Goal: Book appointment/travel/reservation

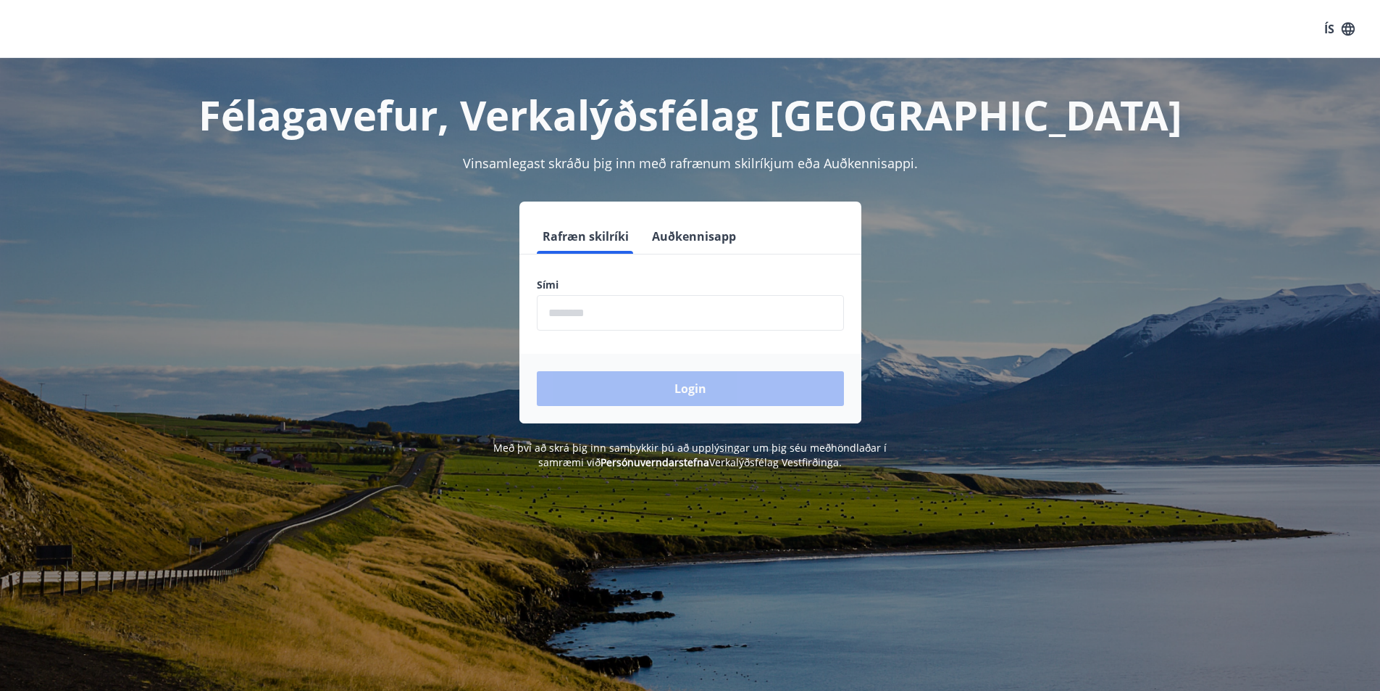
click at [562, 285] on label "Sími" at bounding box center [690, 285] width 307 height 14
click at [574, 301] on input "phone" at bounding box center [690, 313] width 307 height 36
type input "********"
click at [635, 393] on button "Login" at bounding box center [690, 388] width 307 height 35
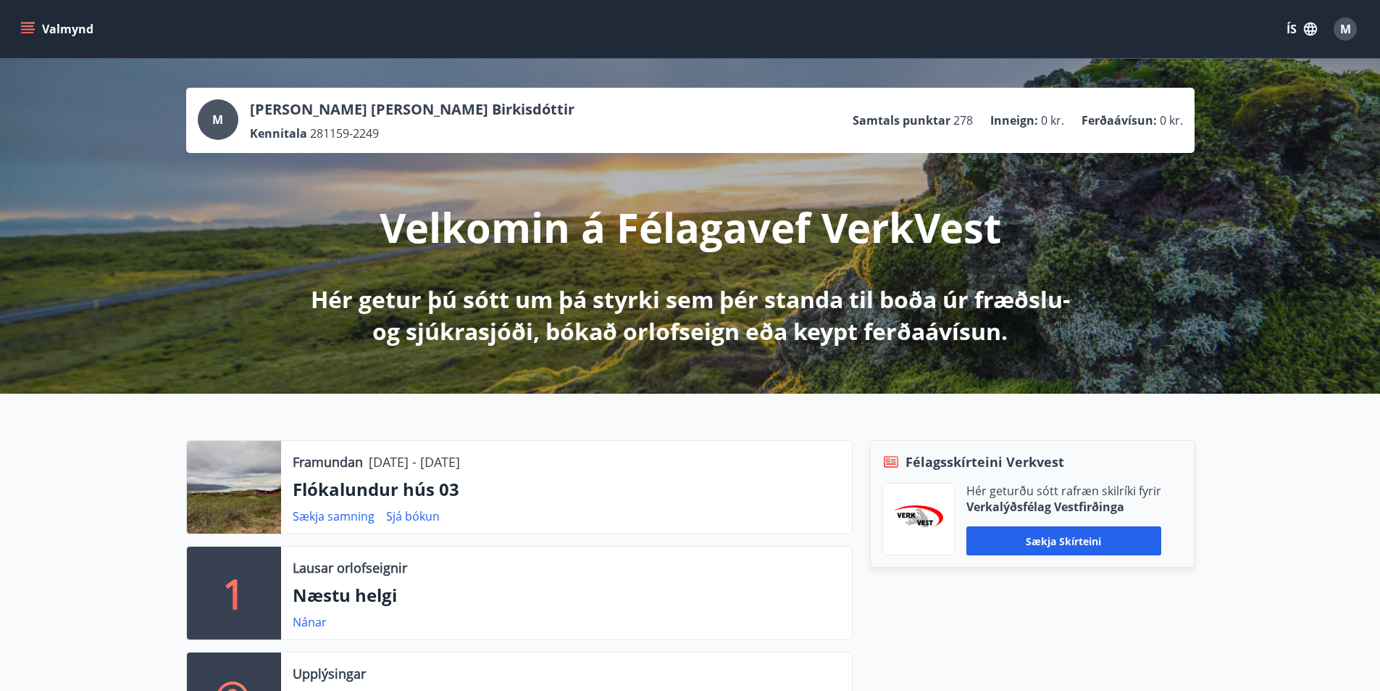
click at [25, 26] on icon "menu" at bounding box center [27, 25] width 13 height 1
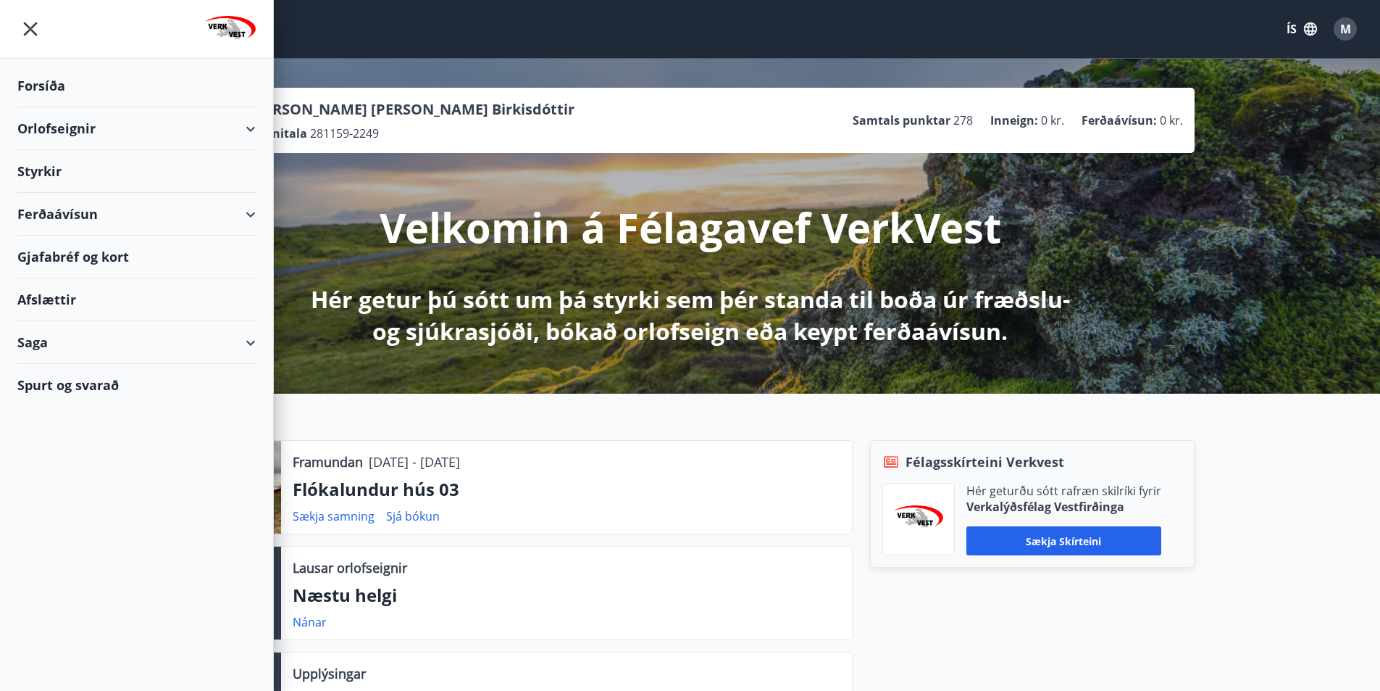
click at [66, 126] on div "Orlofseignir" at bounding box center [136, 128] width 238 height 43
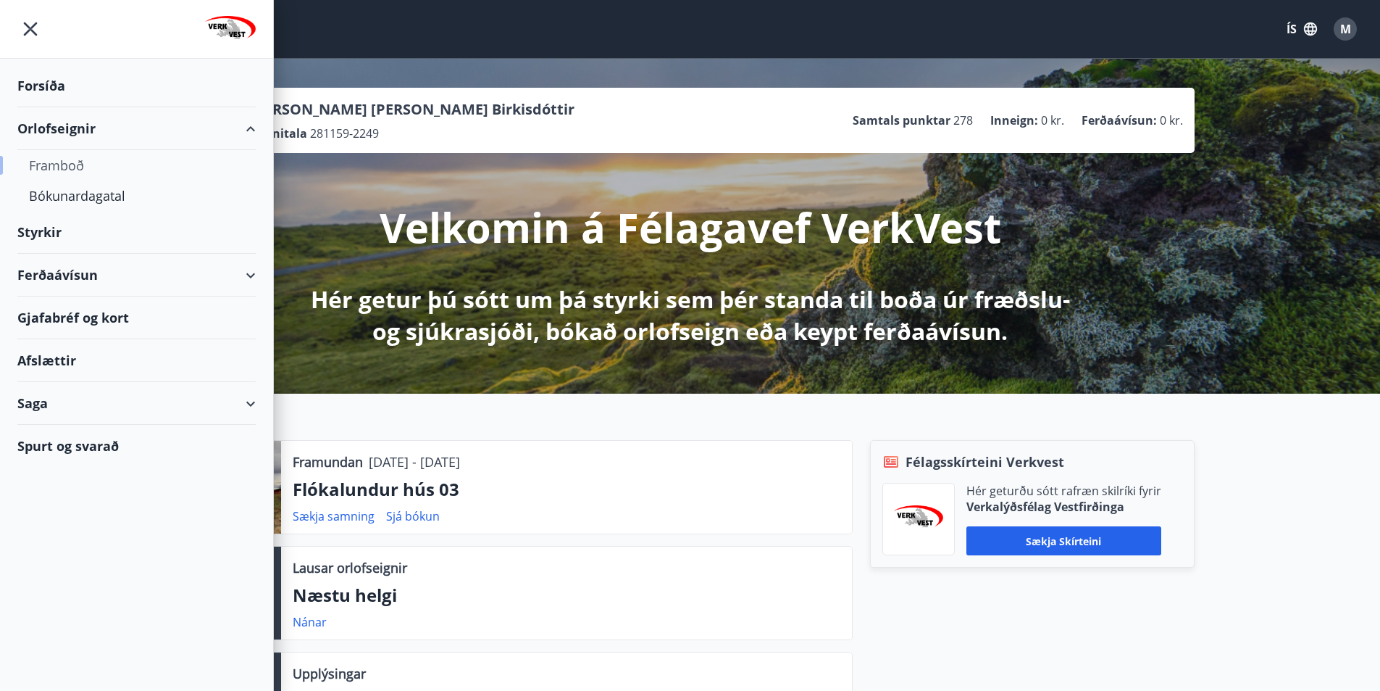
click at [93, 161] on div "Framboð" at bounding box center [136, 165] width 215 height 30
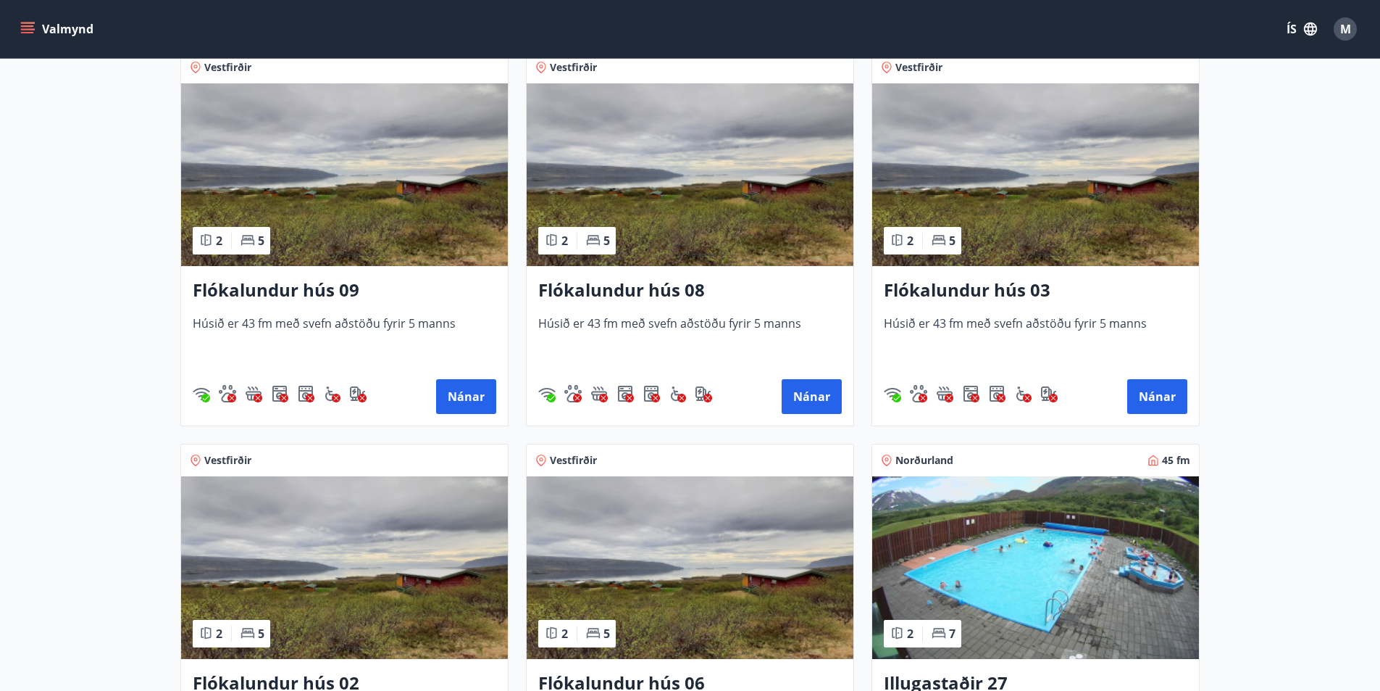
scroll to position [2246, 0]
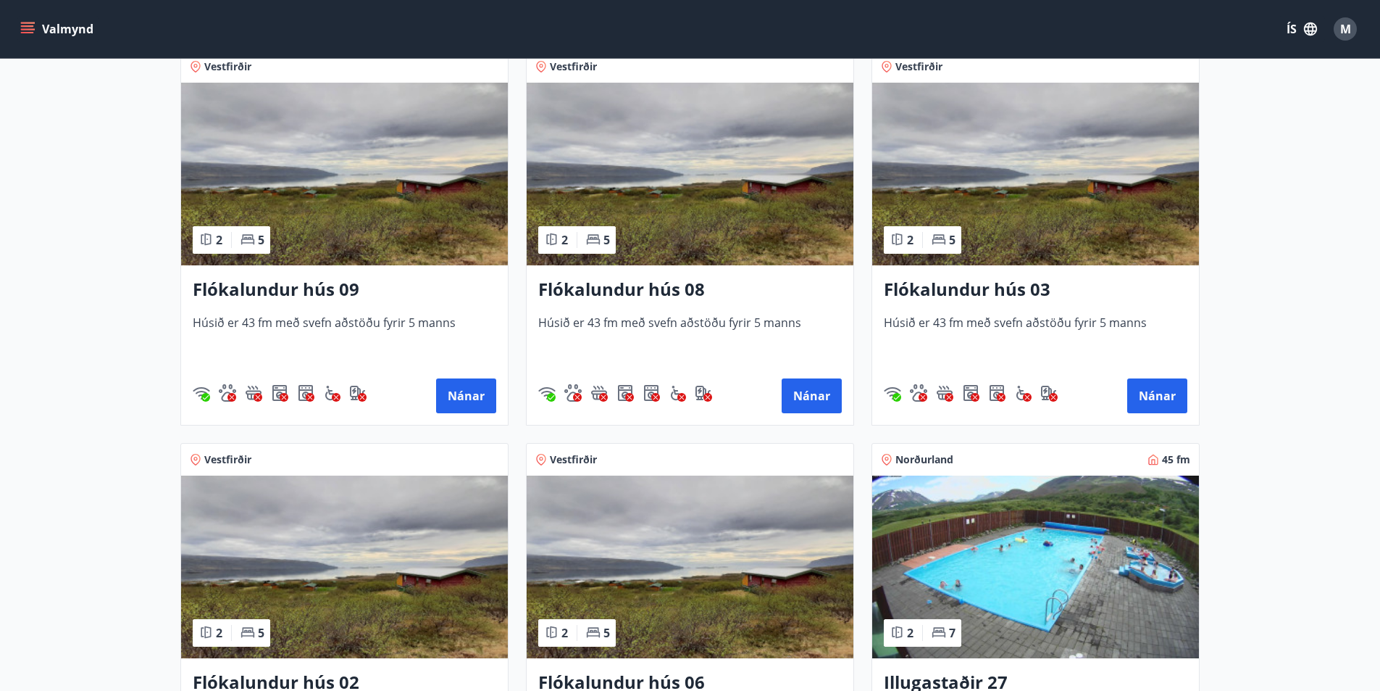
click at [1091, 196] on img at bounding box center [1035, 174] width 327 height 183
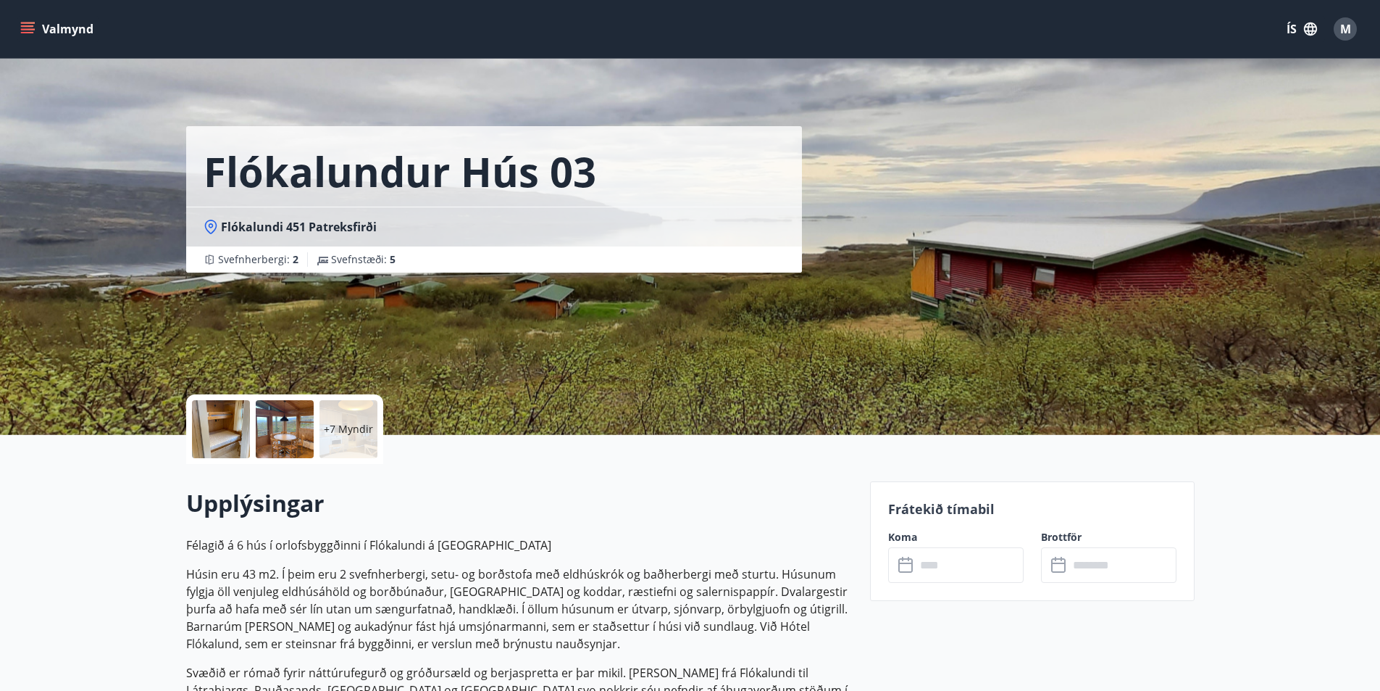
click at [210, 433] on div at bounding box center [221, 429] width 58 height 58
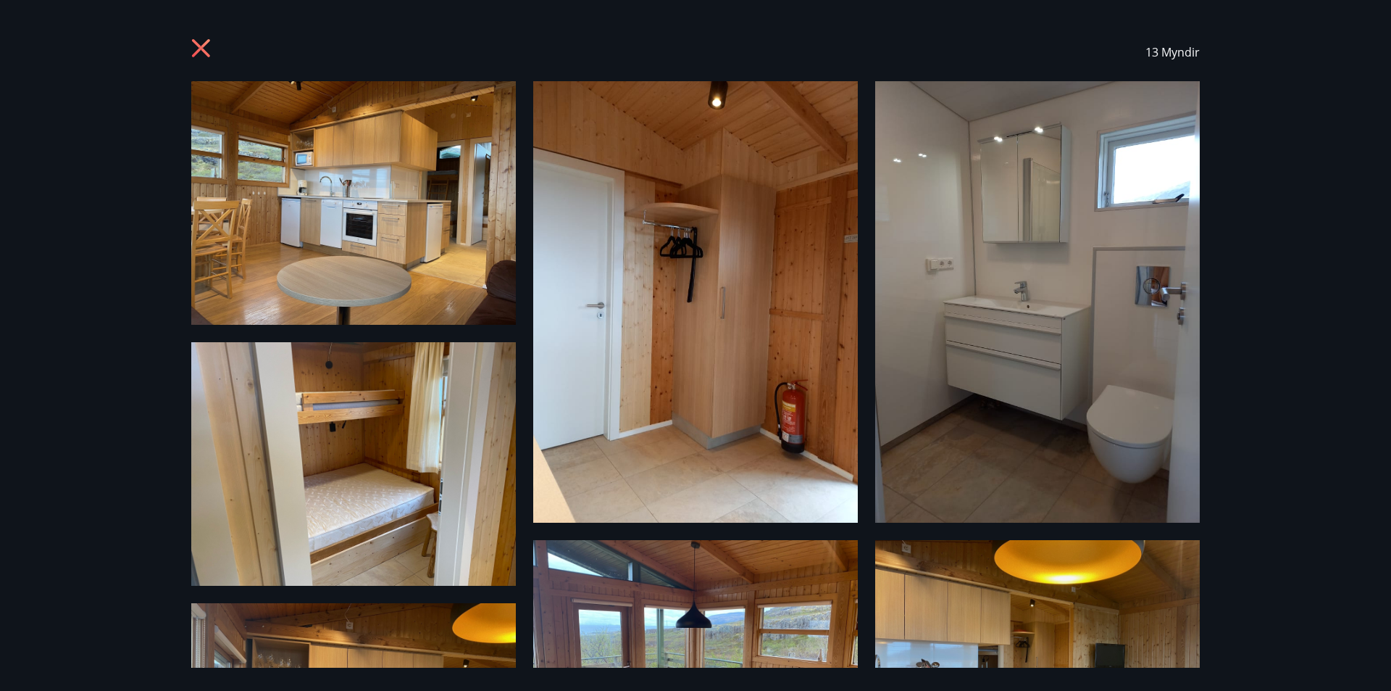
click at [341, 192] on img at bounding box center [353, 202] width 325 height 243
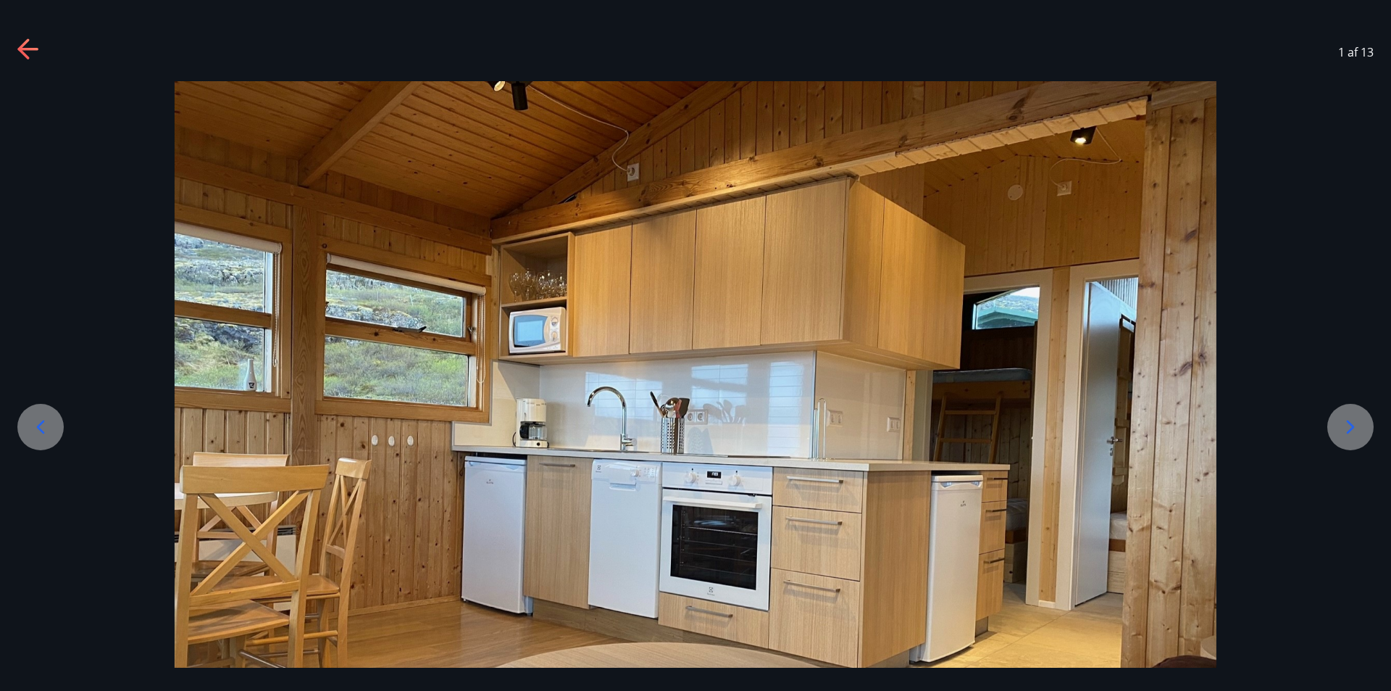
click at [1357, 425] on icon at bounding box center [1350, 426] width 23 height 23
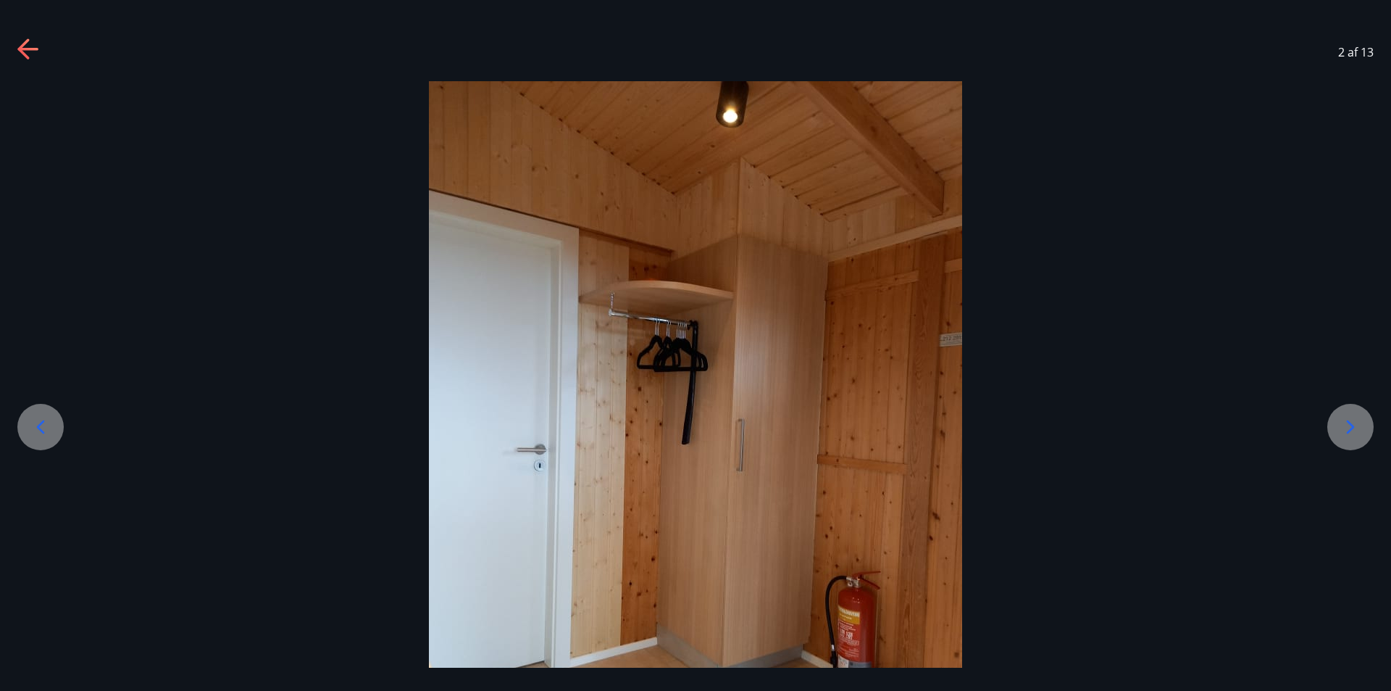
click at [1357, 425] on icon at bounding box center [1350, 426] width 23 height 23
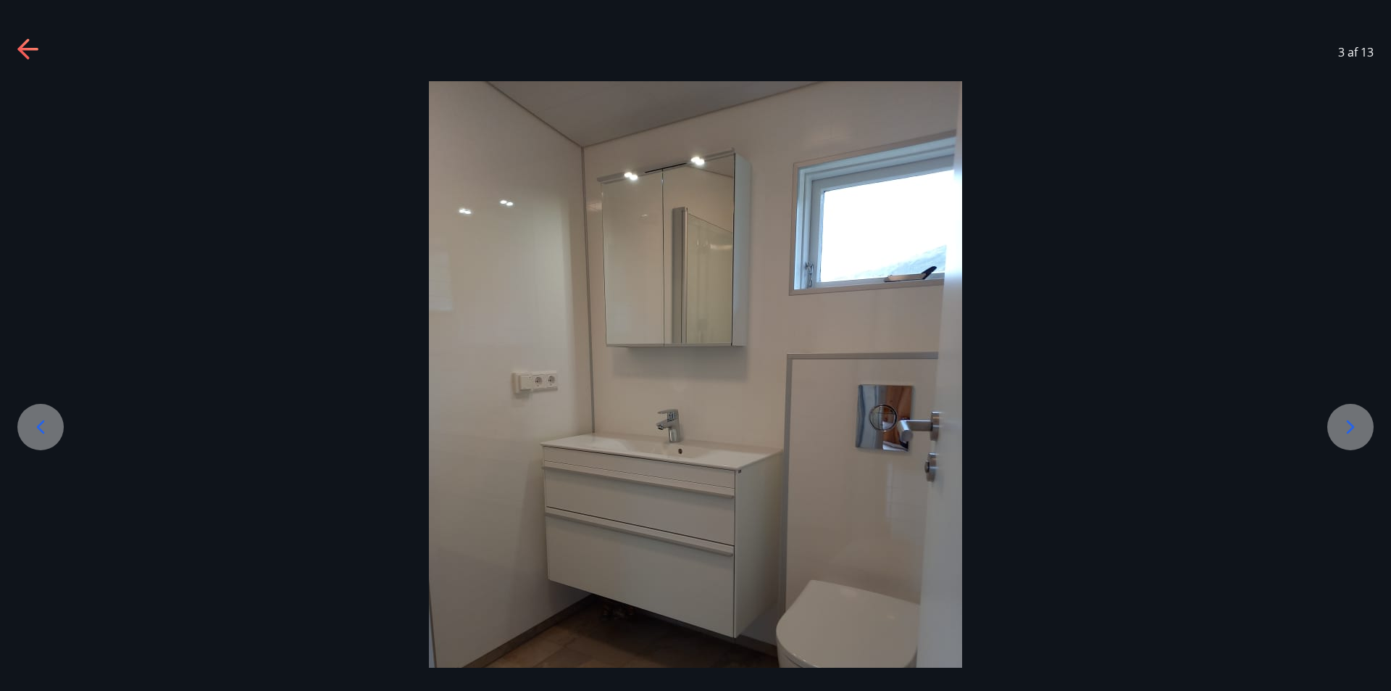
click at [1357, 425] on icon at bounding box center [1350, 426] width 23 height 23
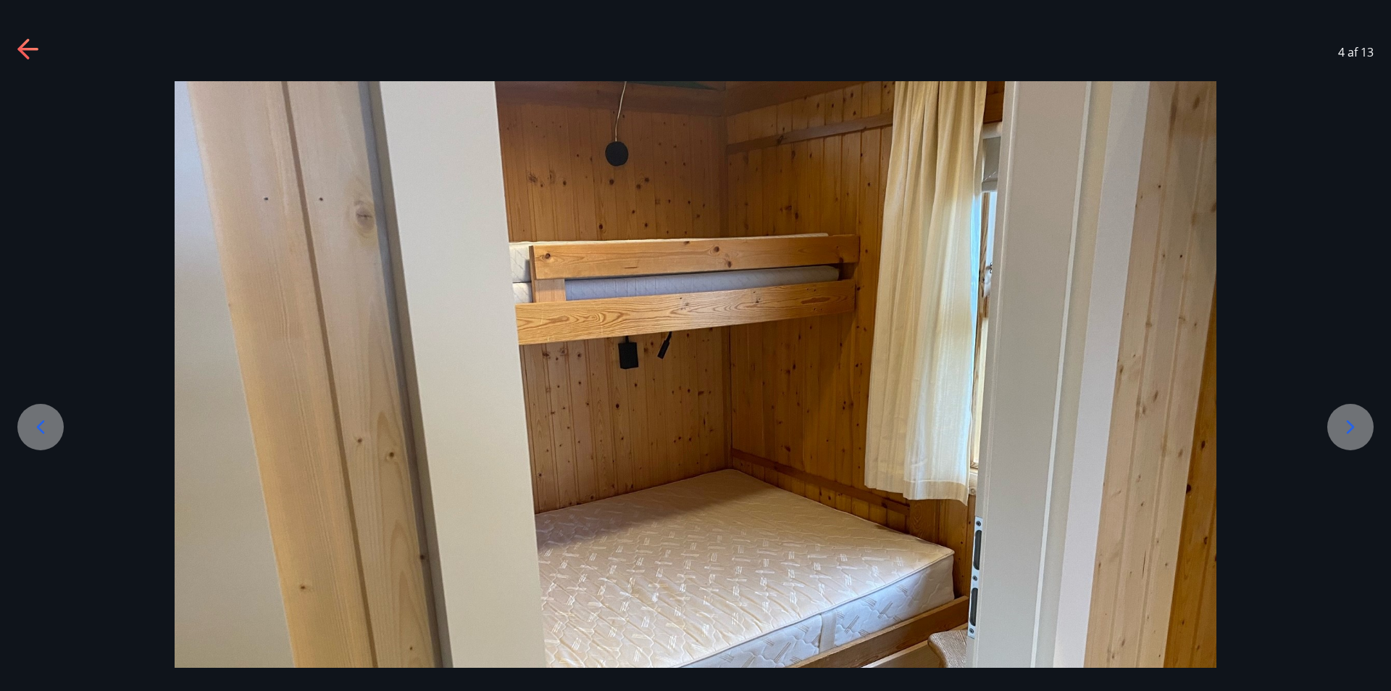
click at [1357, 425] on icon at bounding box center [1350, 426] width 23 height 23
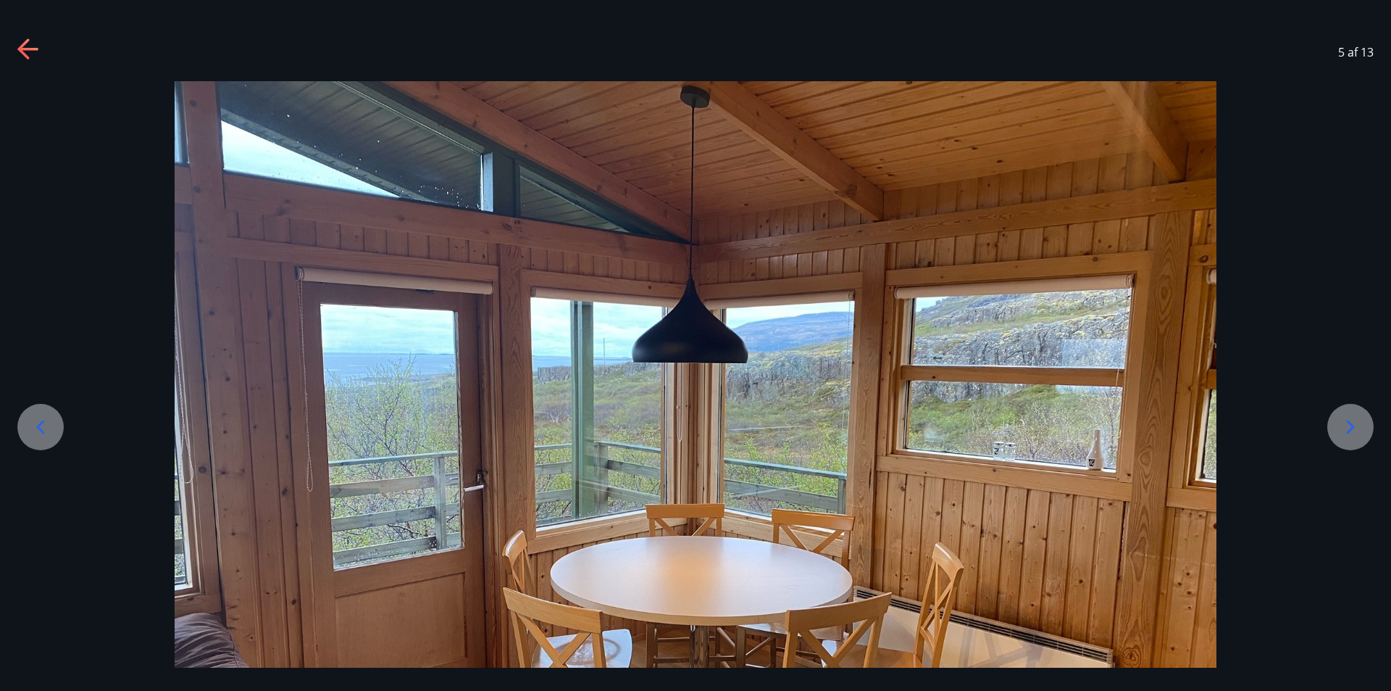
click at [1357, 425] on icon at bounding box center [1350, 426] width 23 height 23
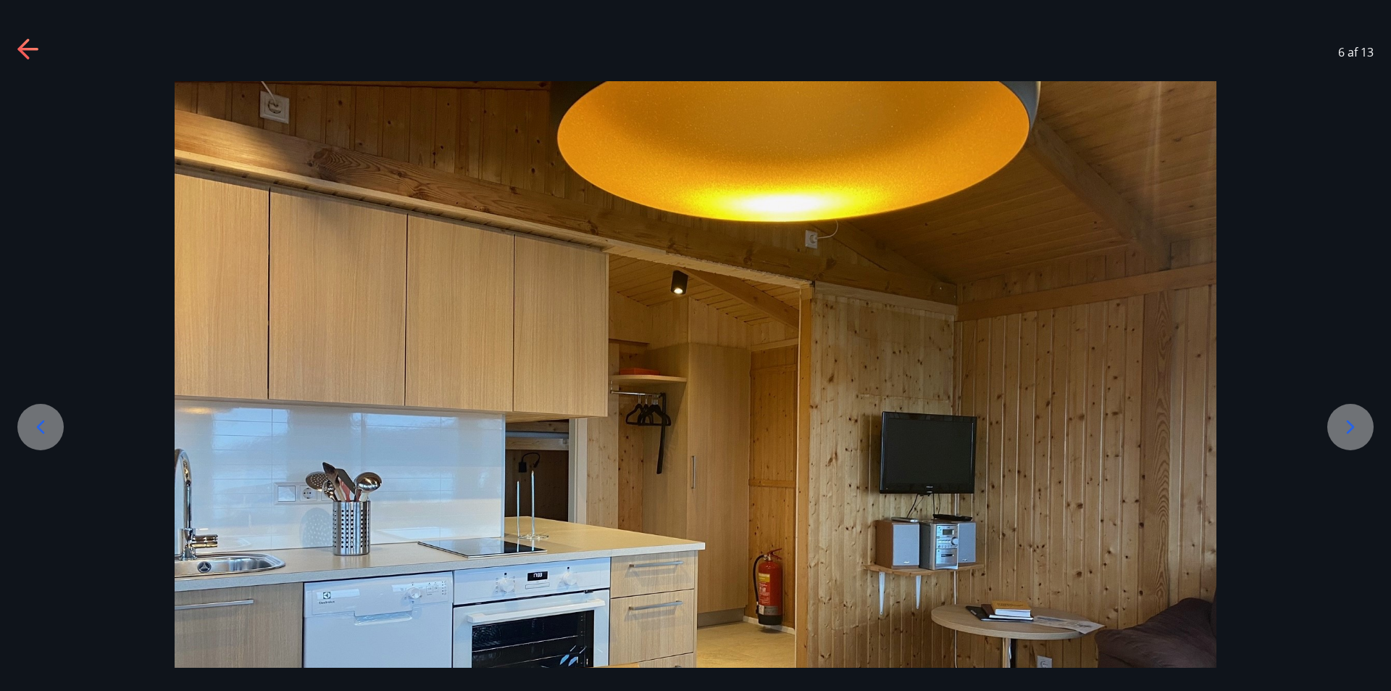
click at [1357, 425] on icon at bounding box center [1350, 426] width 23 height 23
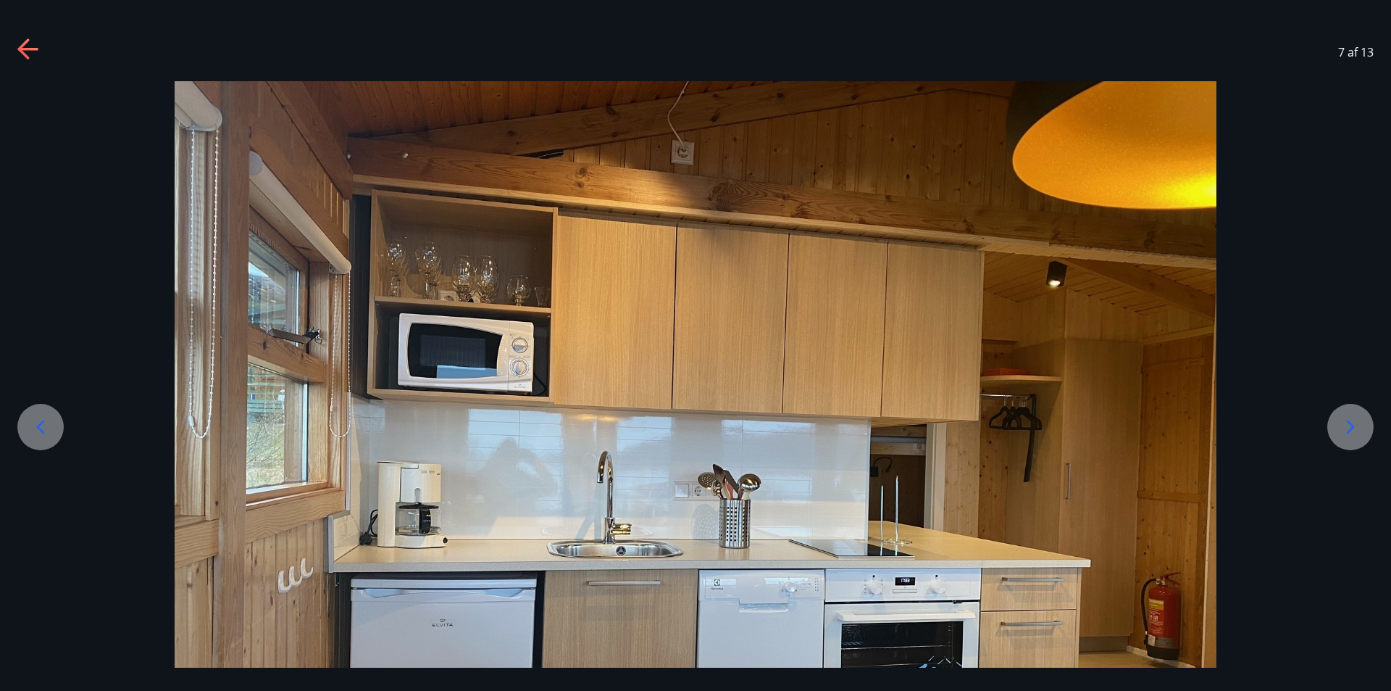
click at [1357, 425] on icon at bounding box center [1350, 426] width 23 height 23
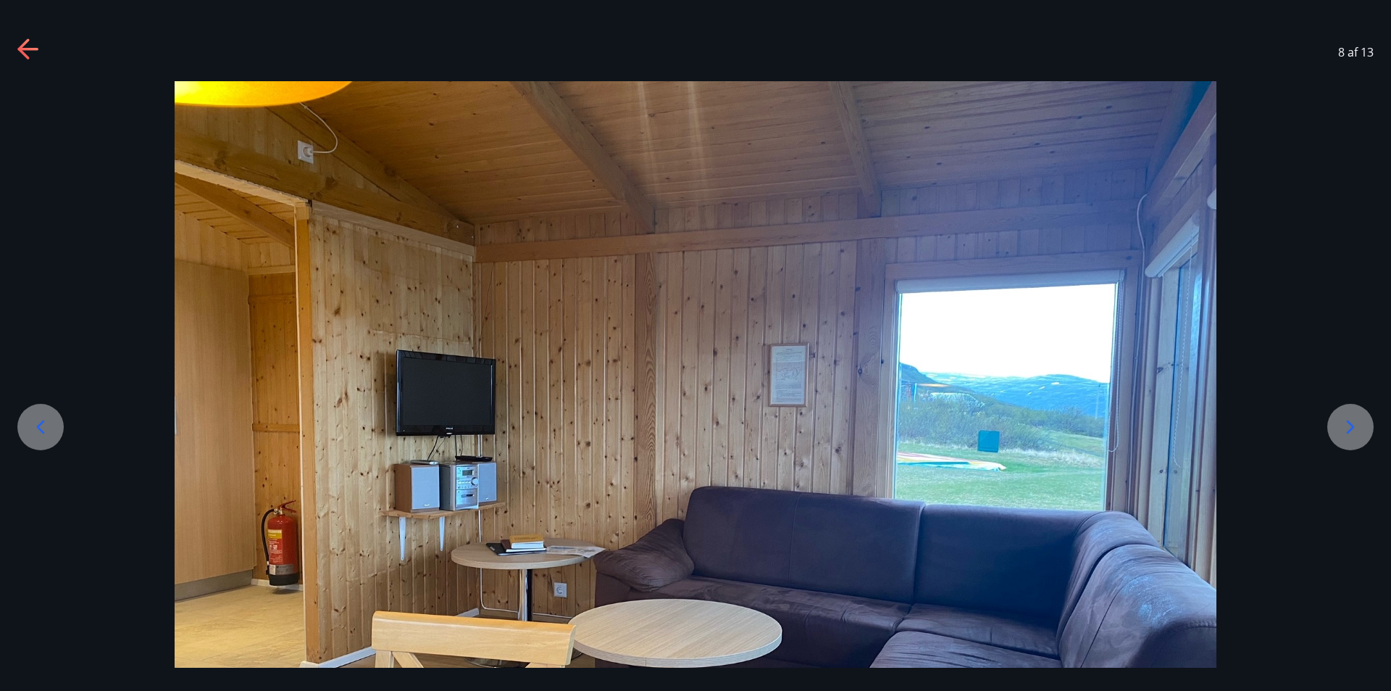
click at [1357, 425] on icon at bounding box center [1350, 426] width 23 height 23
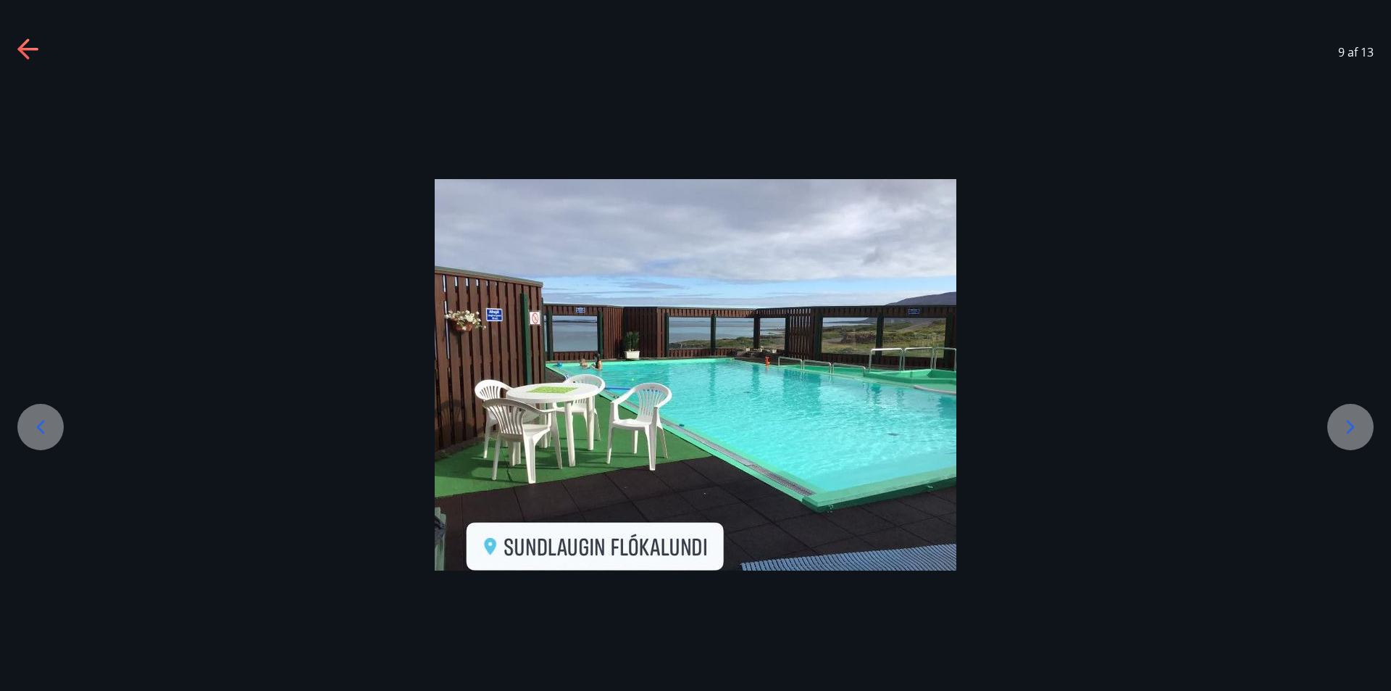
click at [1357, 425] on icon at bounding box center [1350, 426] width 23 height 23
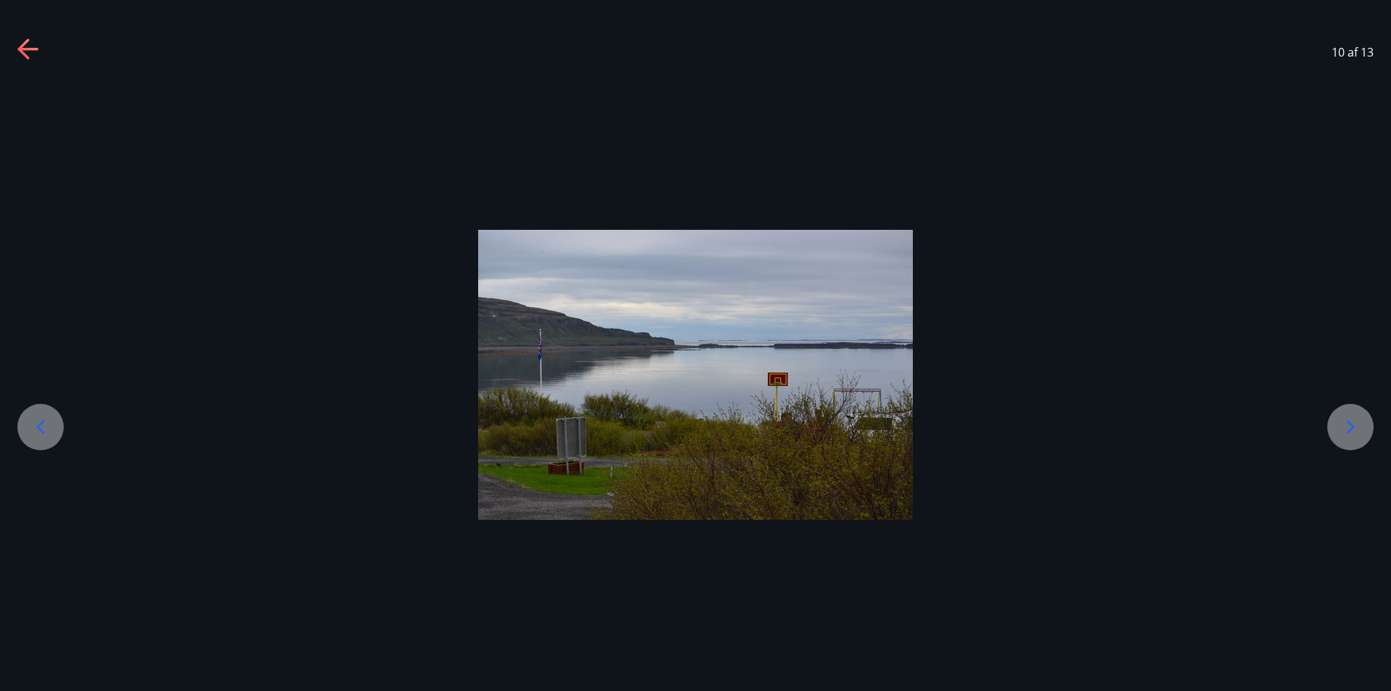
click at [1357, 425] on icon at bounding box center [1350, 426] width 23 height 23
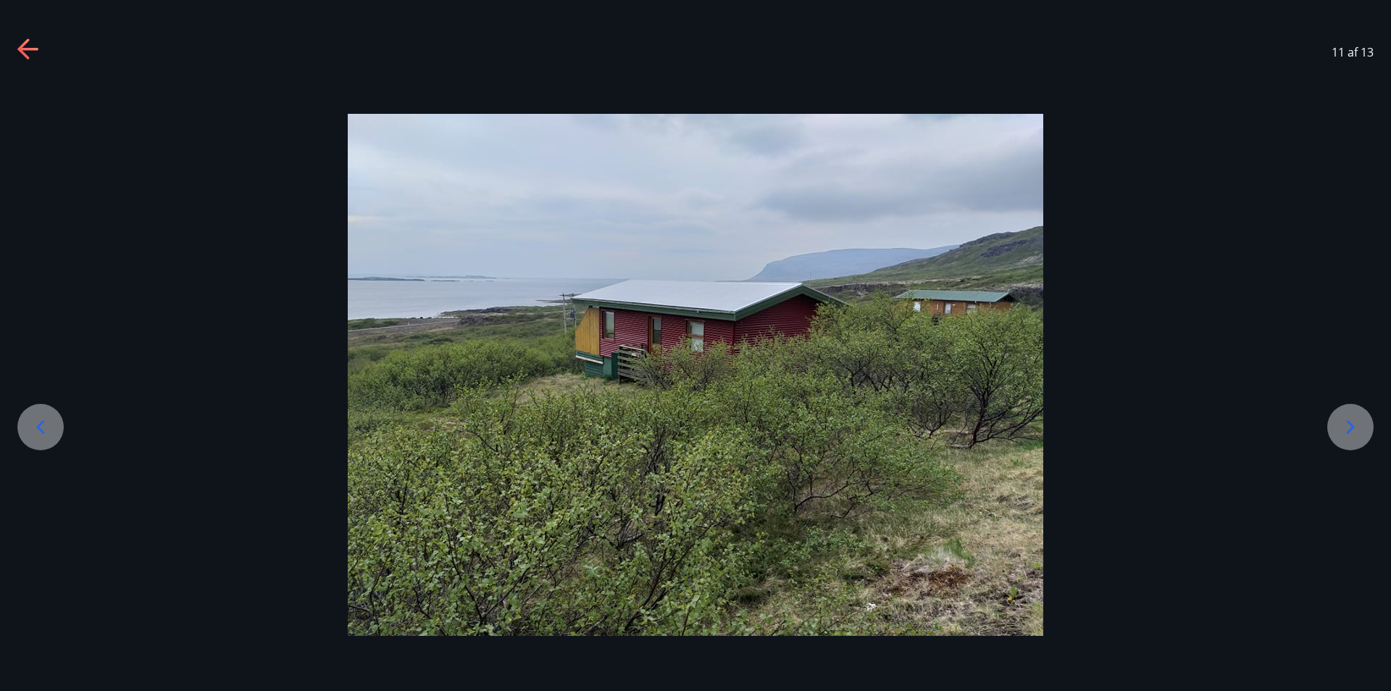
click at [1357, 425] on icon at bounding box center [1350, 426] width 23 height 23
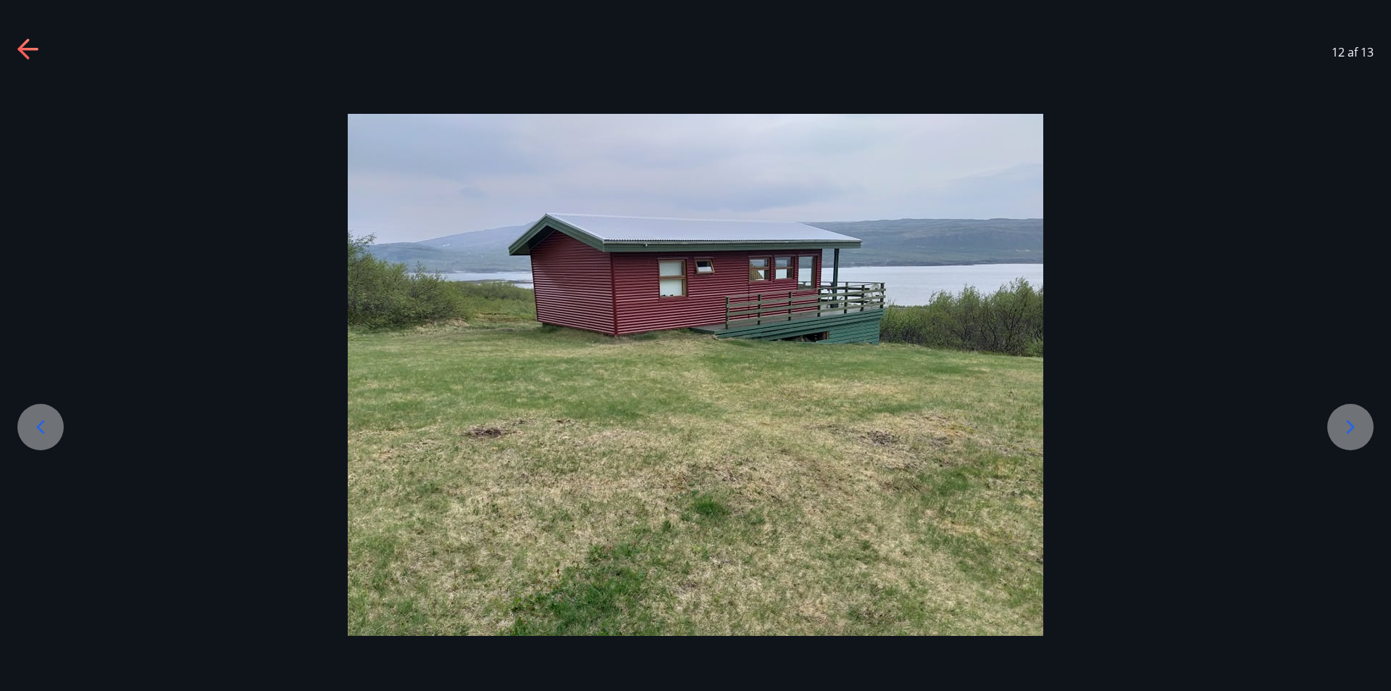
click at [1357, 425] on icon at bounding box center [1350, 426] width 23 height 23
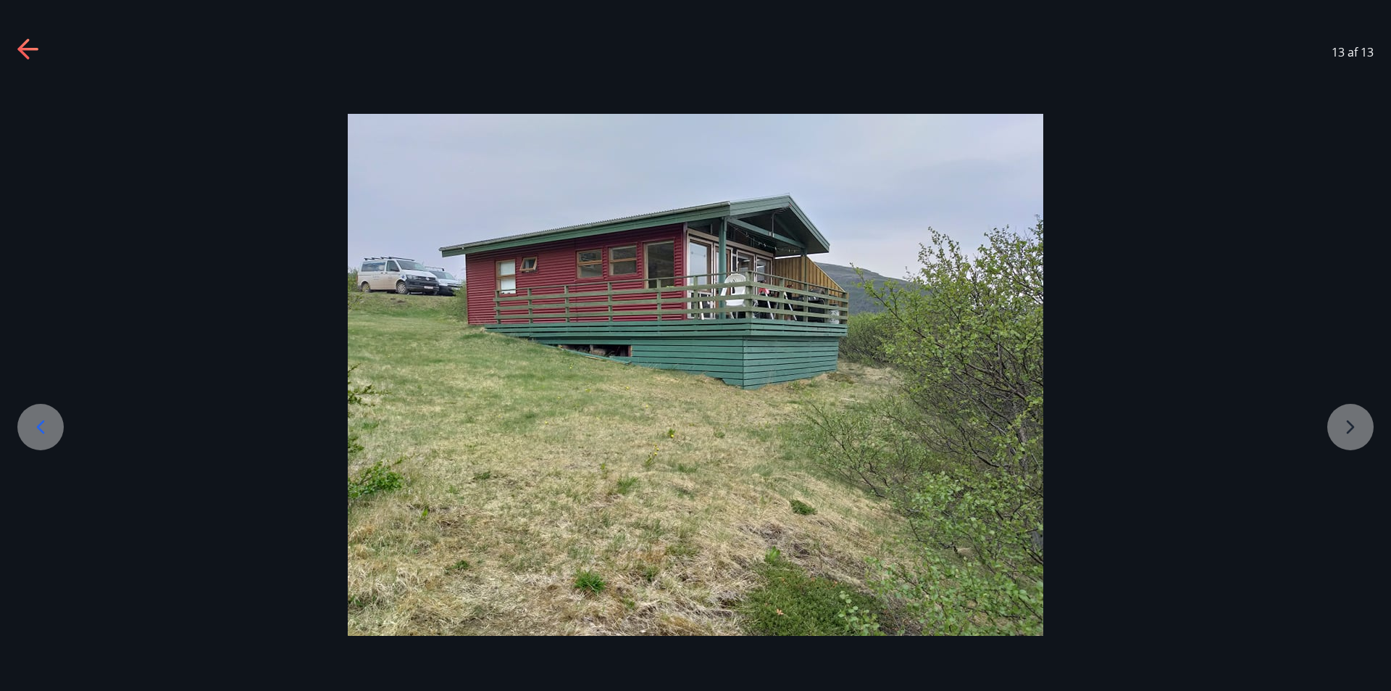
click at [1357, 425] on div at bounding box center [695, 375] width 1391 height 522
click at [20, 41] on icon at bounding box center [28, 49] width 23 height 23
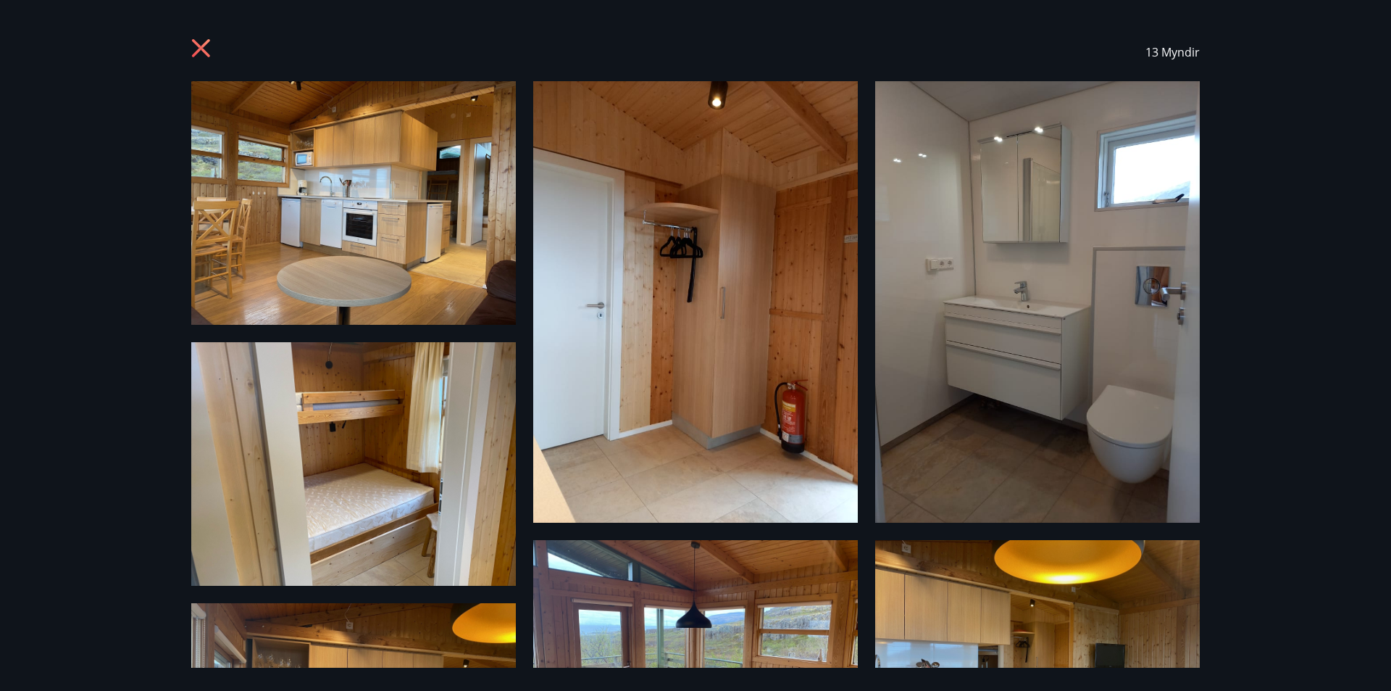
click at [197, 49] on icon at bounding box center [202, 49] width 23 height 23
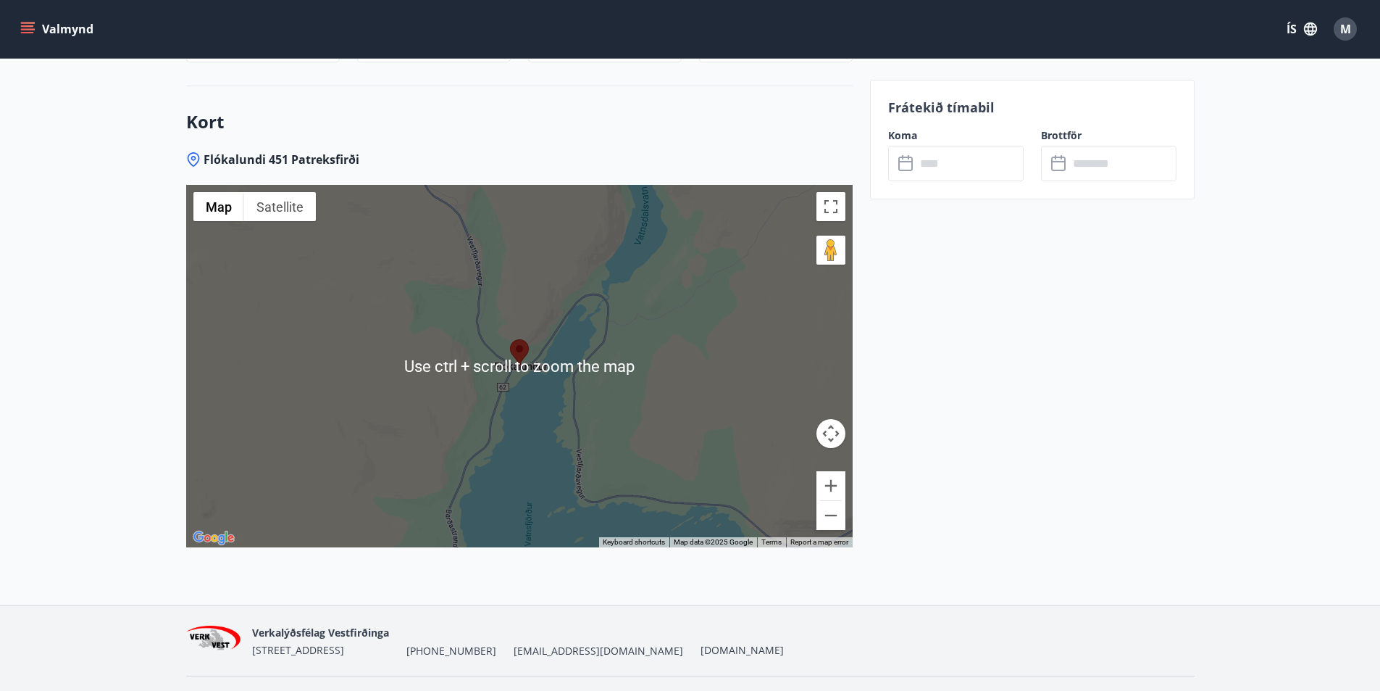
scroll to position [2109, 0]
